Goal: Task Accomplishment & Management: Manage account settings

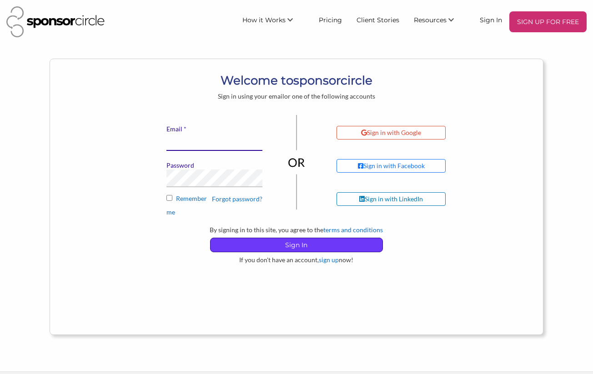
type input "[EMAIL_ADDRESS][DOMAIN_NAME]"
click at [239, 246] on p "Sign In" at bounding box center [297, 245] width 172 height 14
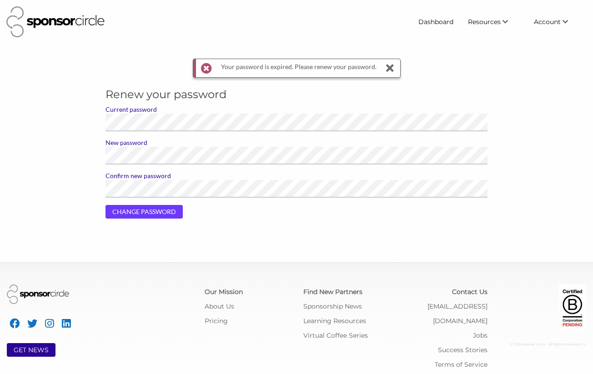
click at [132, 211] on input "CHANGE PASSWORD" at bounding box center [143, 212] width 77 height 14
